Goal: Use online tool/utility: Utilize a website feature to perform a specific function

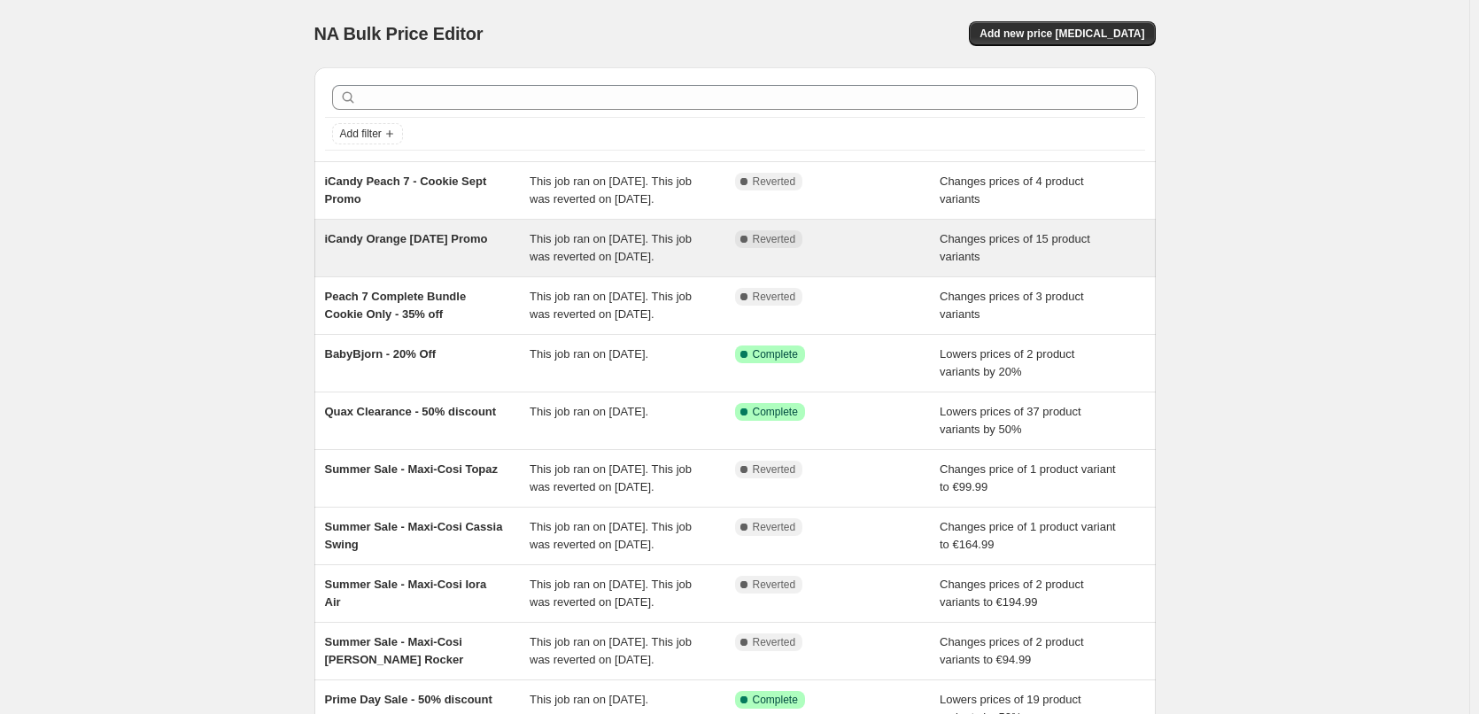
click at [423, 245] on span "iCandy Orange [DATE] Promo" at bounding box center [406, 238] width 163 height 13
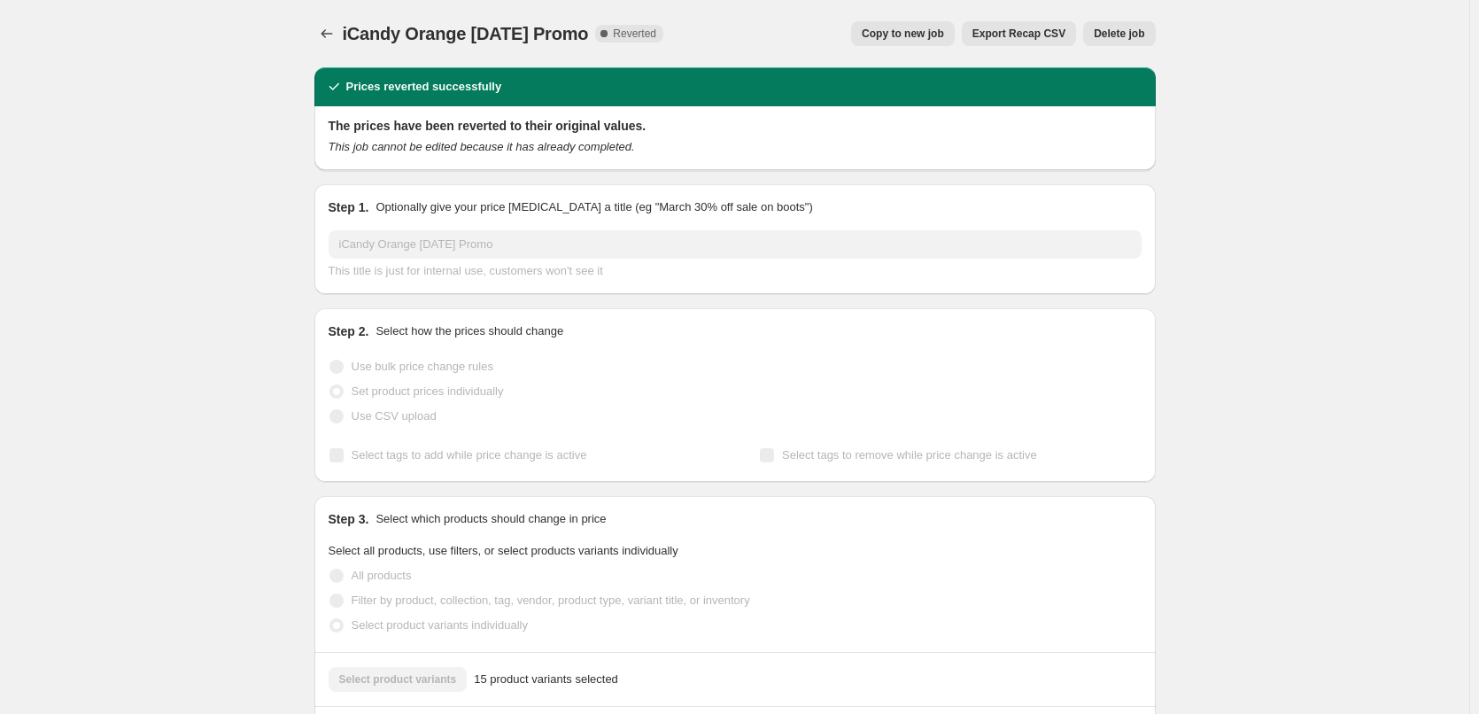
click at [361, 35] on span "iCandy Orange [DATE] Promo" at bounding box center [466, 33] width 246 height 19
drag, startPoint x: 361, startPoint y: 34, endPoint x: 558, endPoint y: 33, distance: 196.7
click at [558, 33] on span "iCandy Orange 4 Sept Promo" at bounding box center [466, 33] width 246 height 19
copy span "iCandy Orange 4 Sept Promo"
click at [905, 35] on span "Copy to new job" at bounding box center [903, 34] width 82 height 14
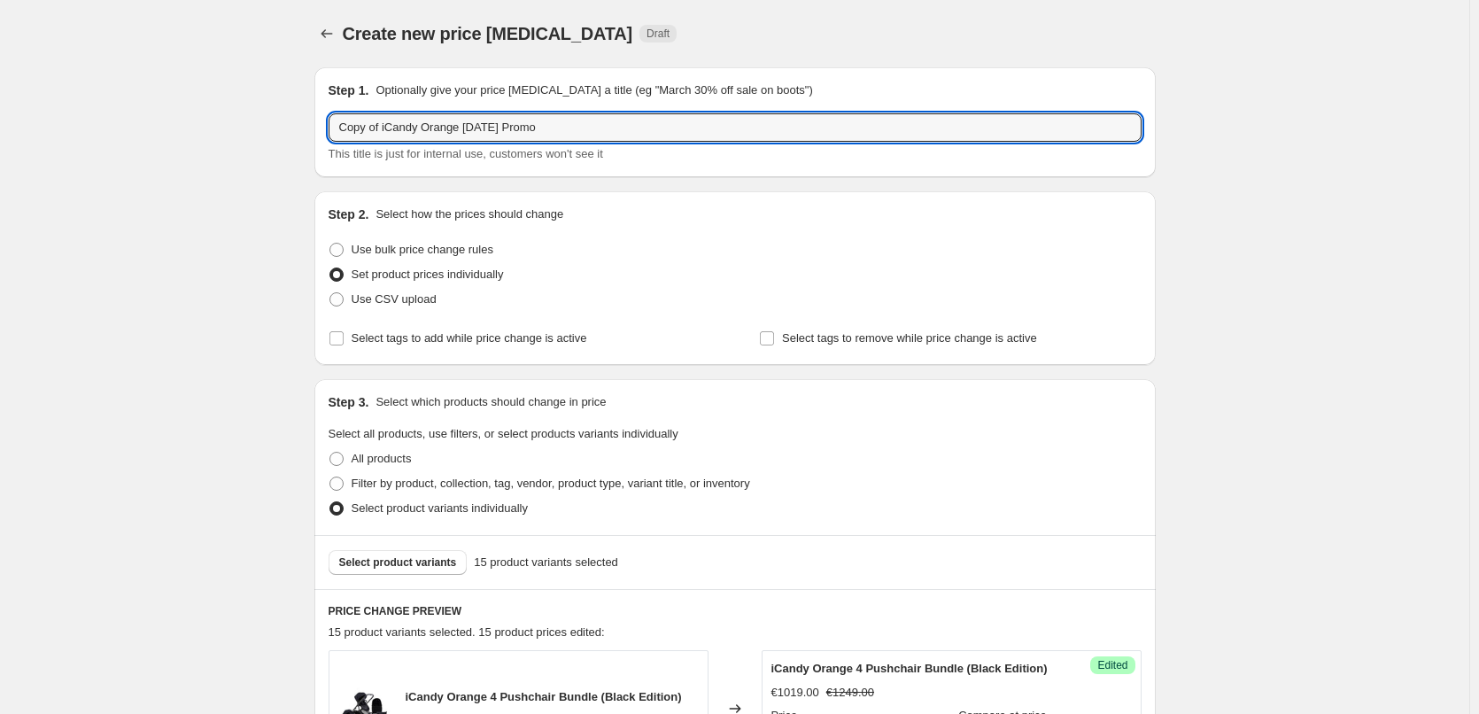
drag, startPoint x: 627, startPoint y: 123, endPoint x: 284, endPoint y: 123, distance: 342.8
paste input "text"
click at [438, 128] on input "iCandy Orange 4 Sept Promo" at bounding box center [735, 127] width 813 height 28
click at [442, 127] on input "iCandy Orange 4 Sept Promo" at bounding box center [735, 127] width 813 height 28
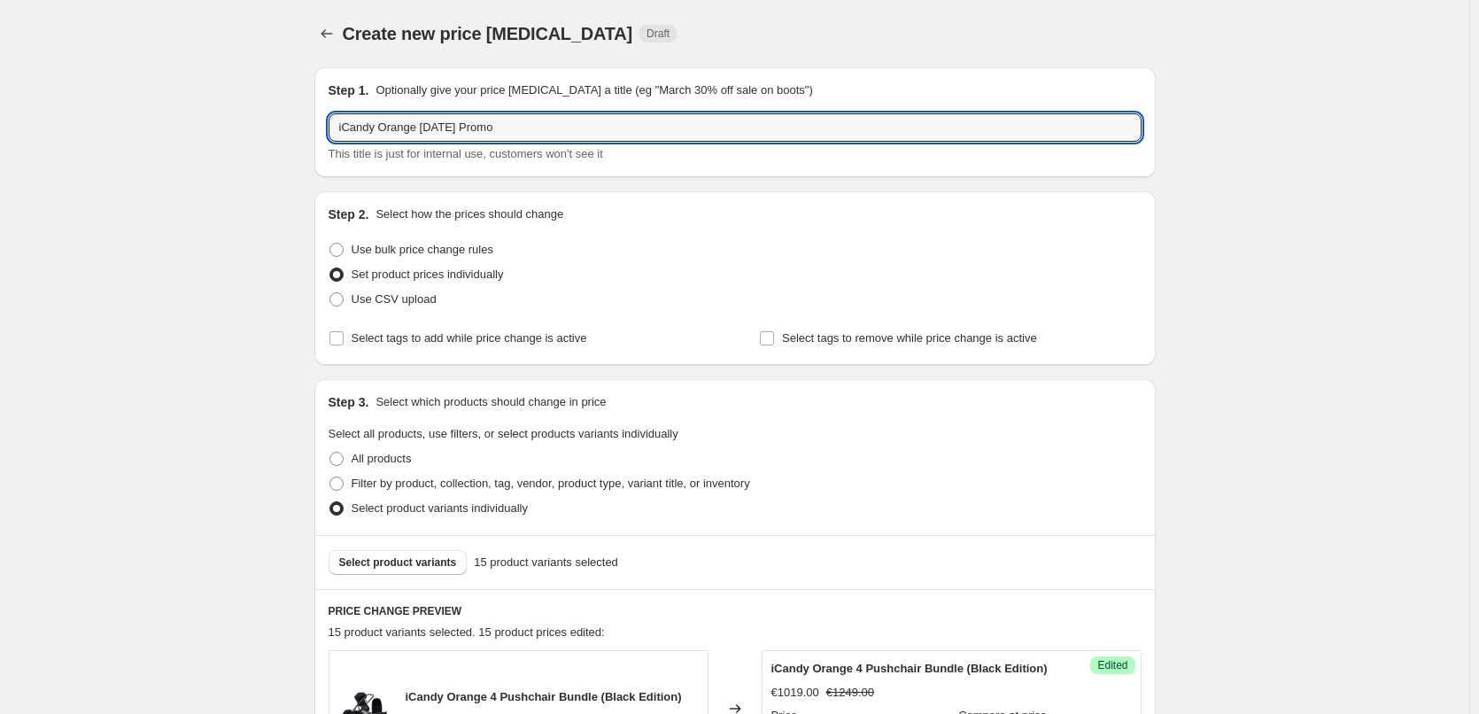
type input "iCandy Orange 4 Oct Promo"
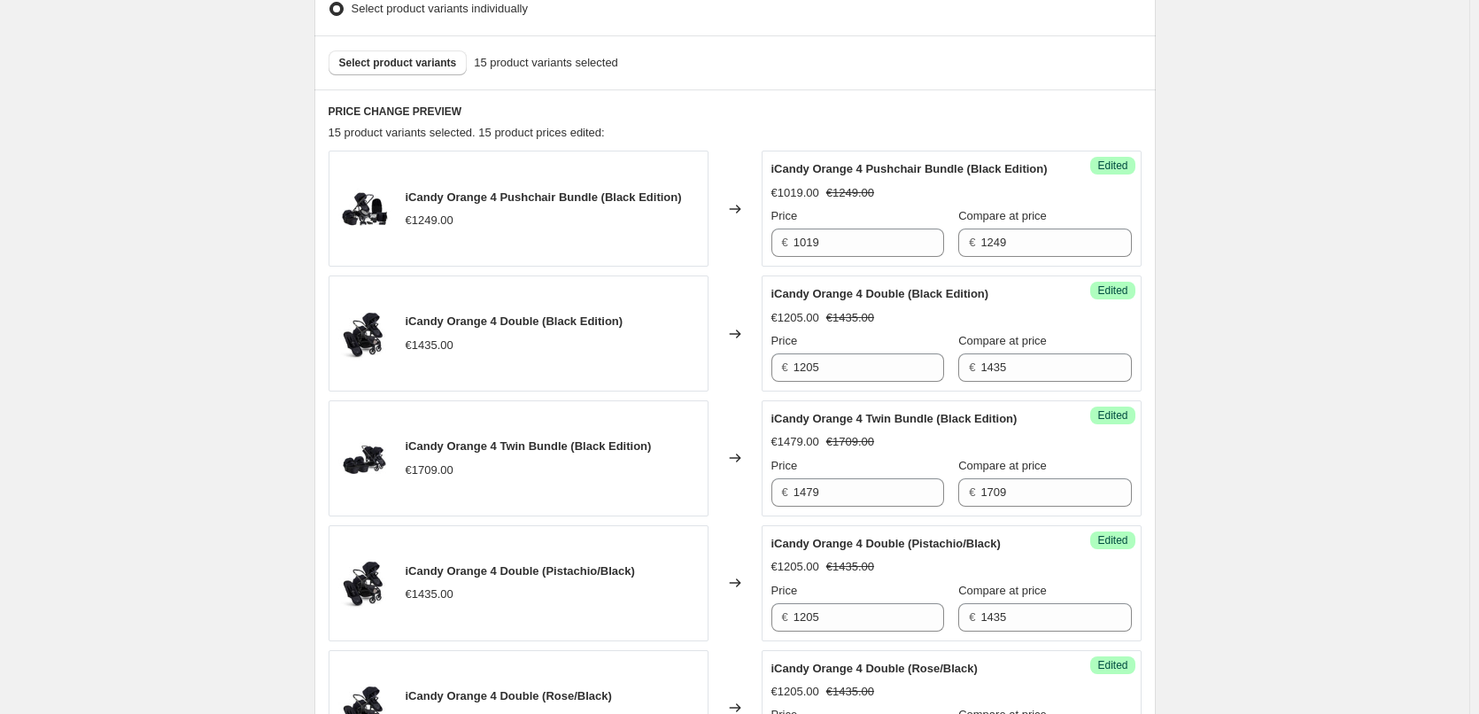
scroll to position [443, 0]
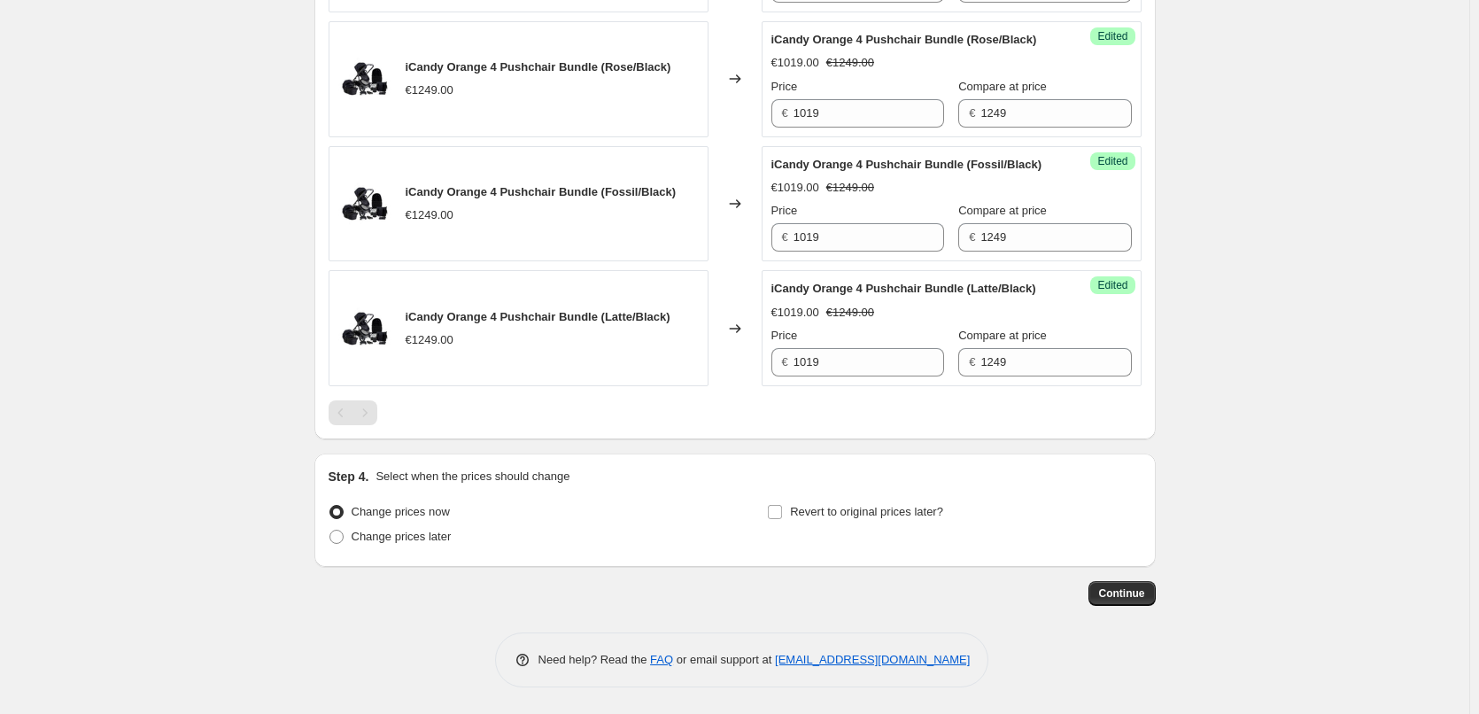
scroll to position [2215, 0]
click at [781, 510] on input "Revert to original prices later?" at bounding box center [775, 512] width 14 height 14
checkbox input "true"
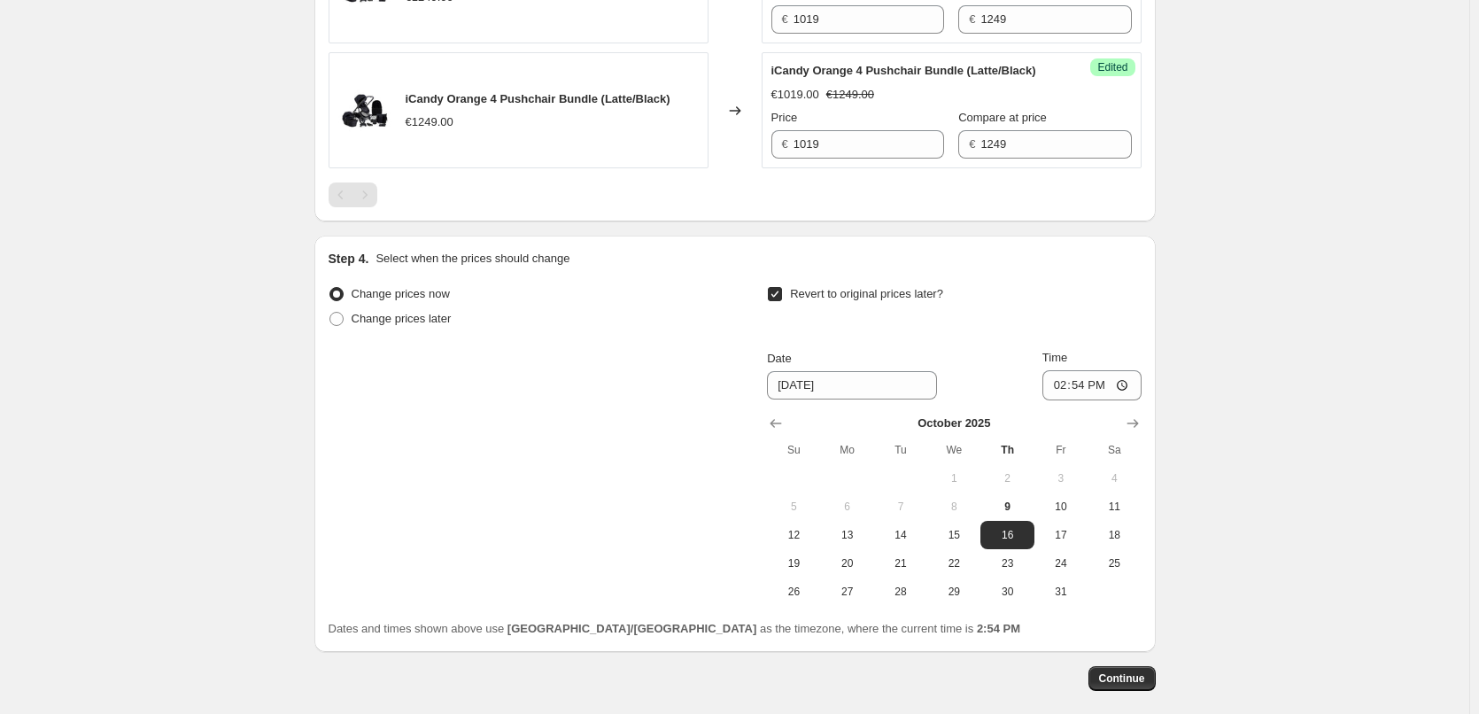
scroll to position [2480, 0]
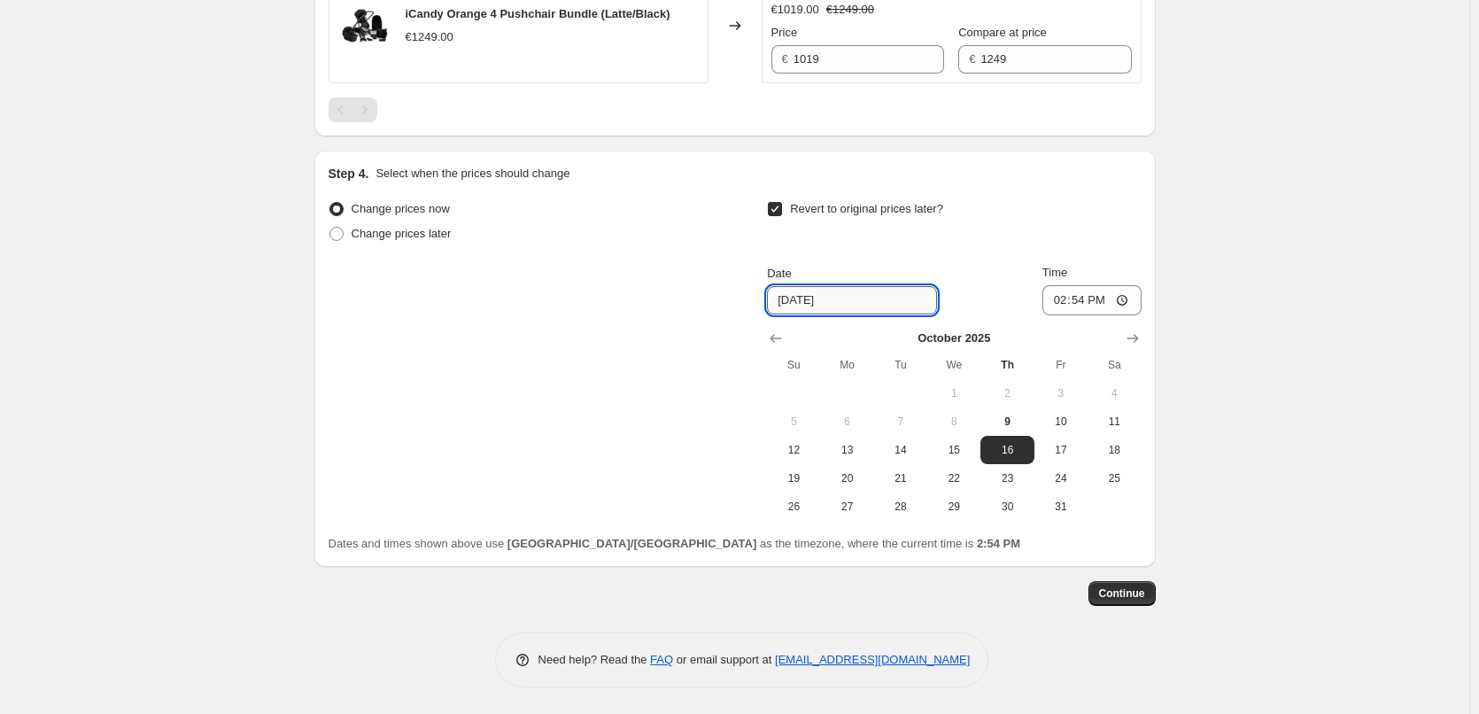
click at [839, 314] on input "10/16/2025" at bounding box center [852, 300] width 170 height 28
click at [1130, 347] on icon "Show next month, November 2025" at bounding box center [1133, 339] width 18 height 18
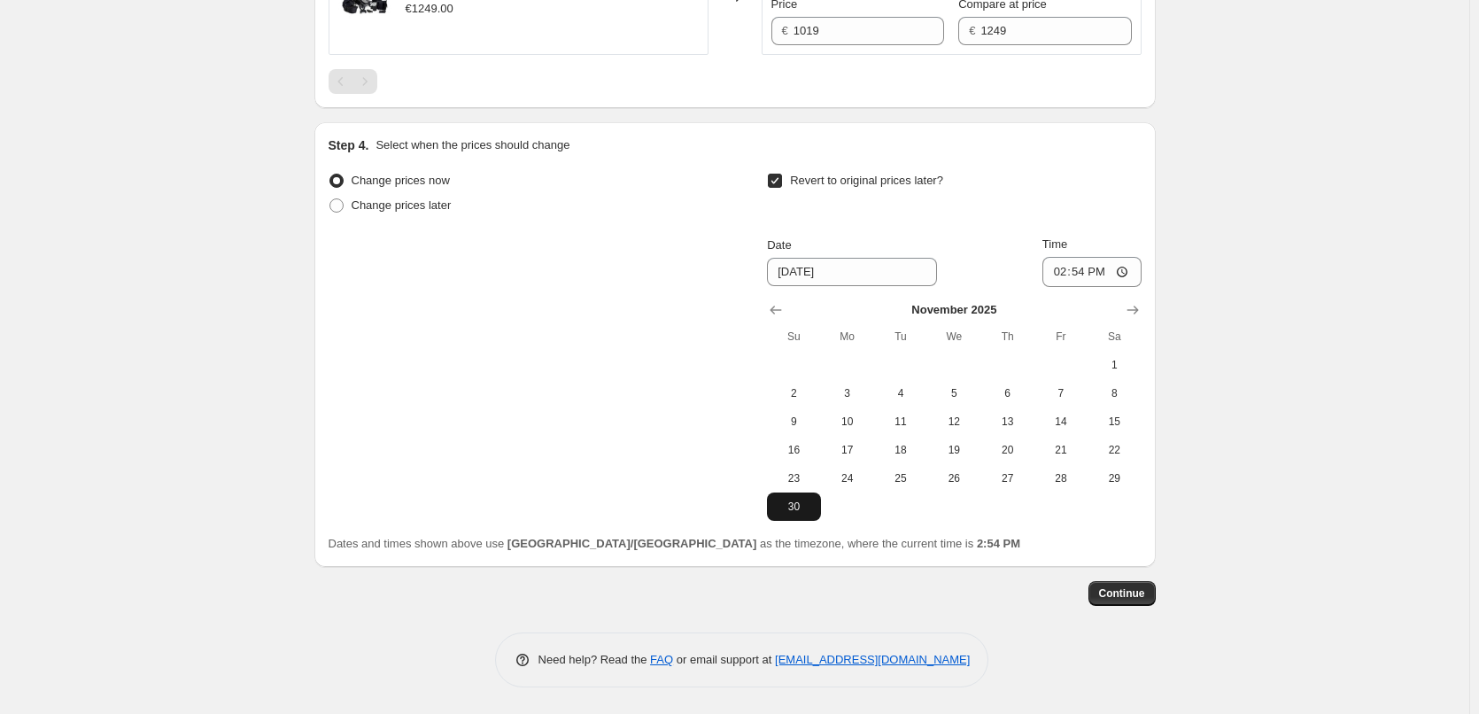
click at [793, 514] on span "30" at bounding box center [793, 507] width 39 height 14
type input "11/30/2025"
click at [1132, 287] on input "14:54" at bounding box center [1092, 272] width 99 height 30
type input "06:59"
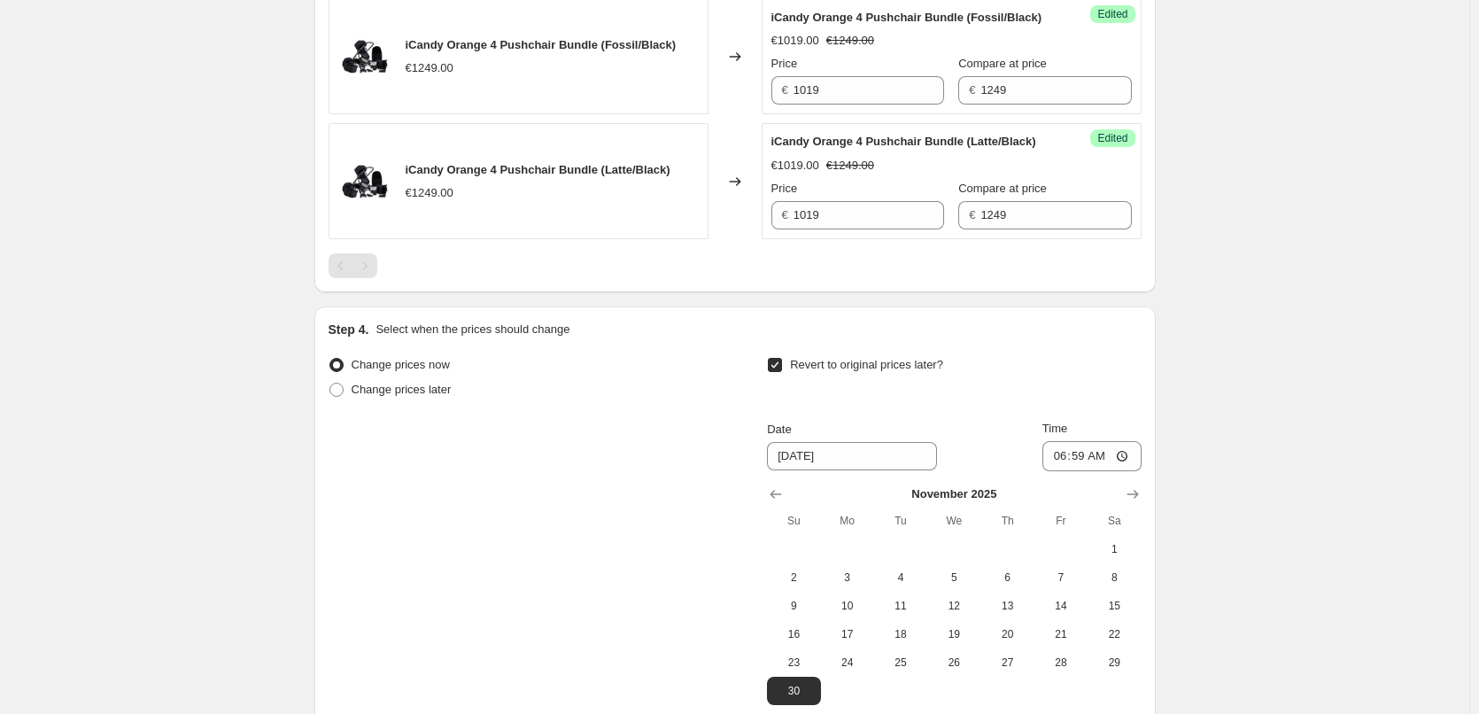
scroll to position [2546, 0]
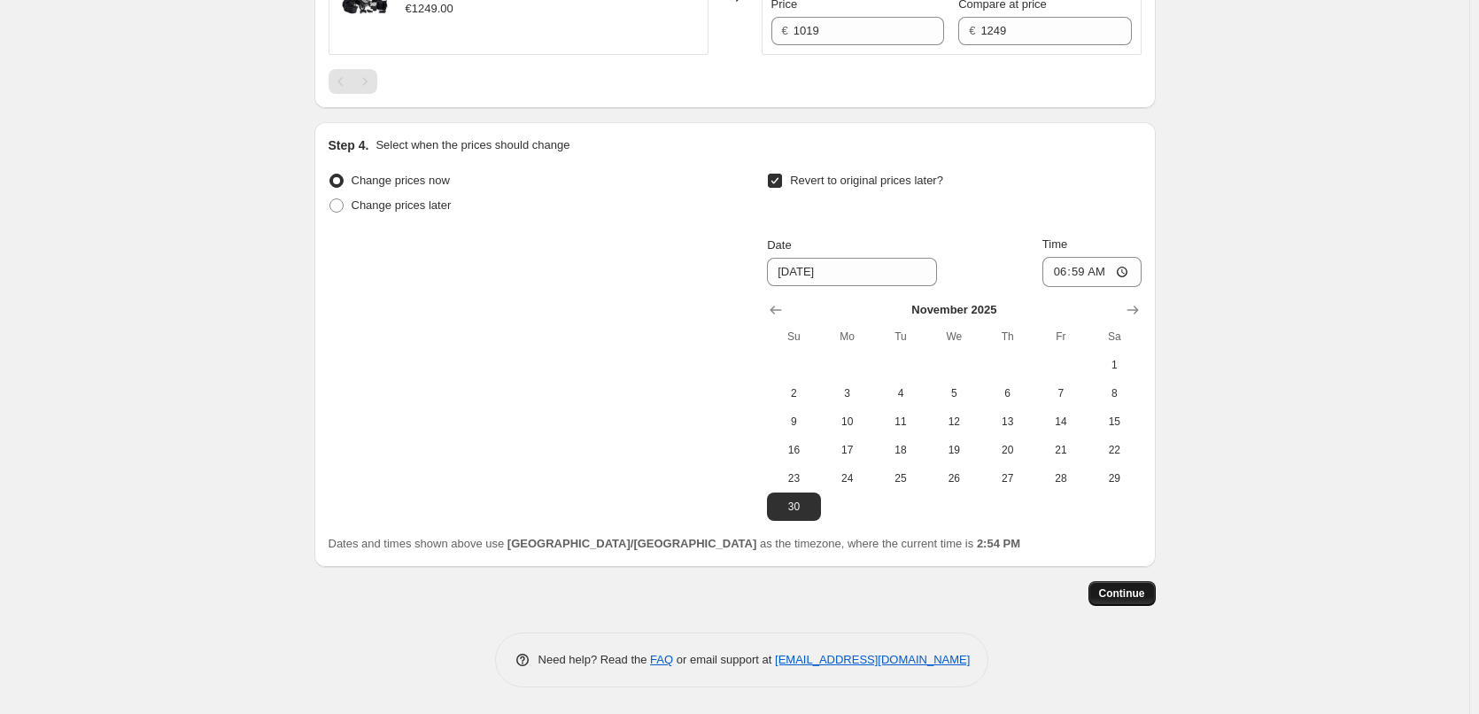
click at [1151, 592] on button "Continue" at bounding box center [1122, 593] width 67 height 25
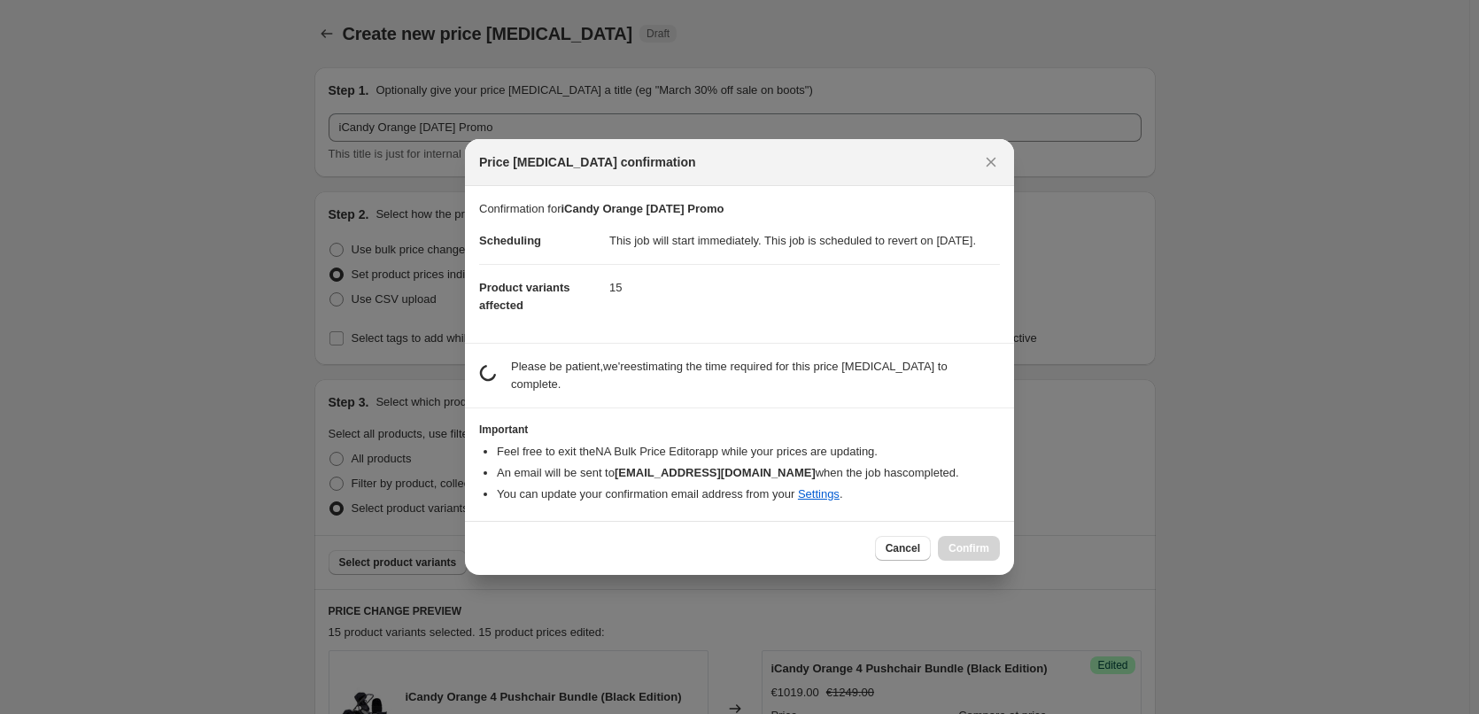
scroll to position [0, 0]
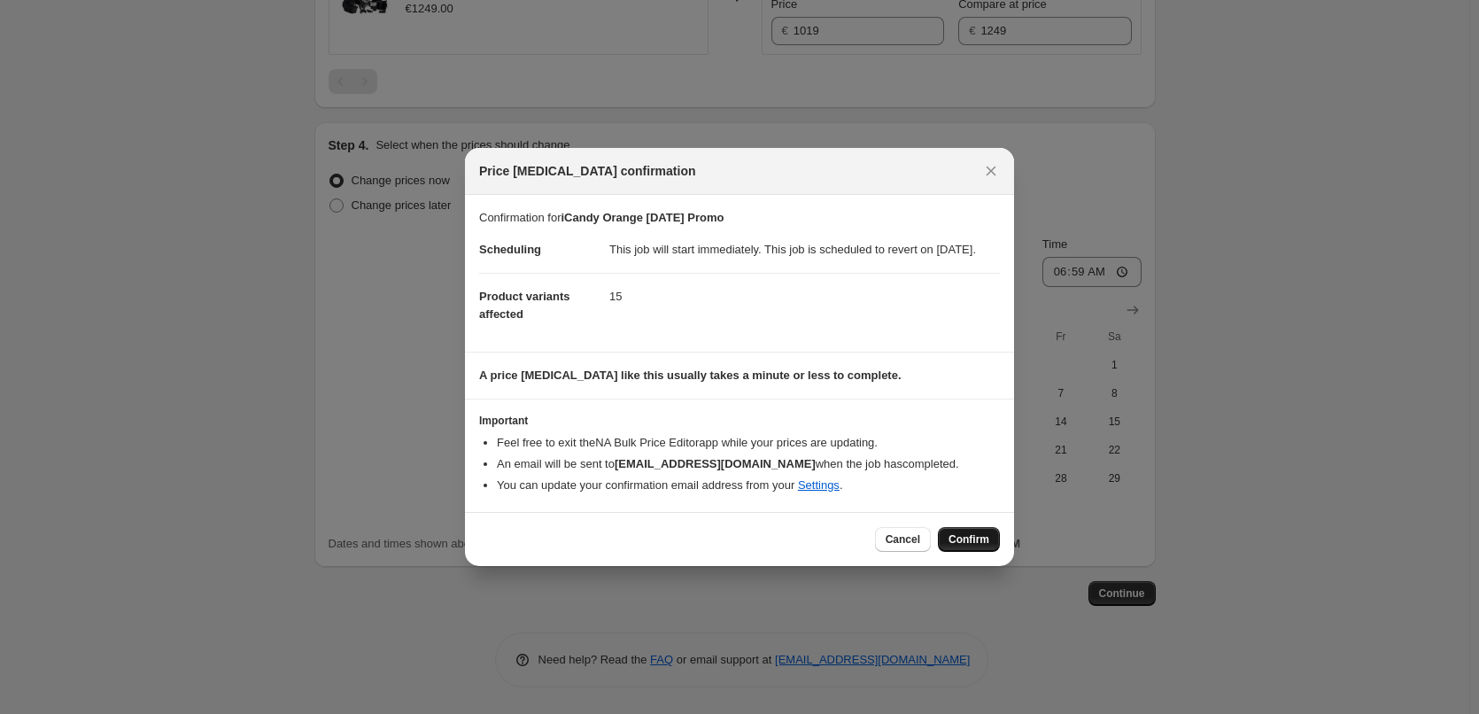
click at [989, 547] on span "Confirm" at bounding box center [969, 539] width 41 height 14
